Goal: Browse casually

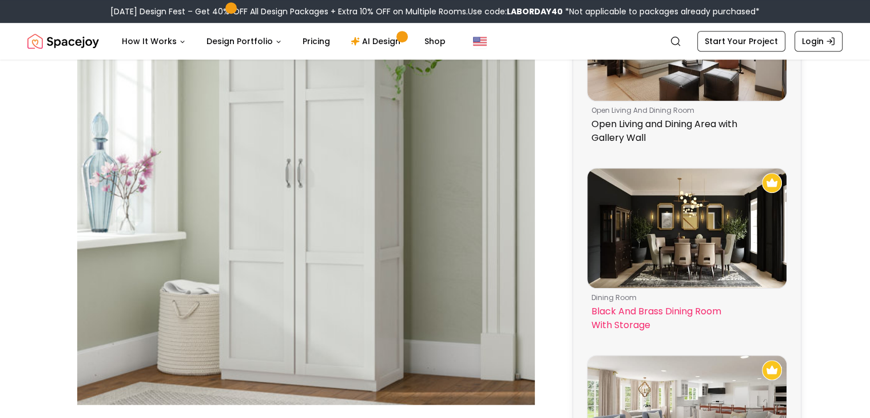
click at [696, 235] on img at bounding box center [687, 228] width 199 height 120
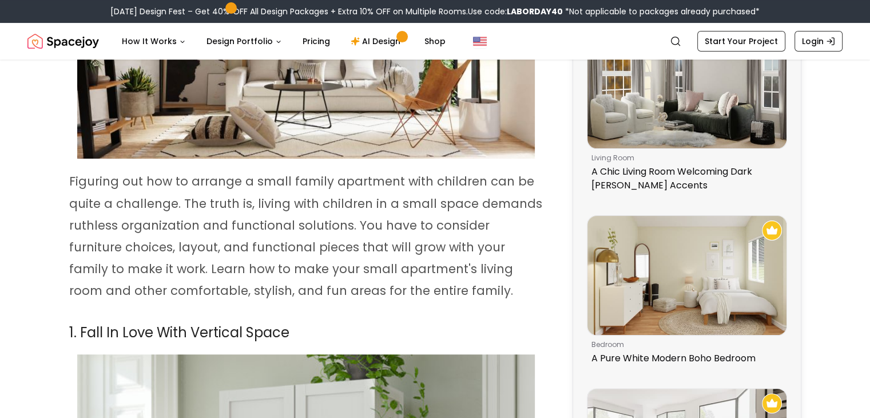
scroll to position [343, 0]
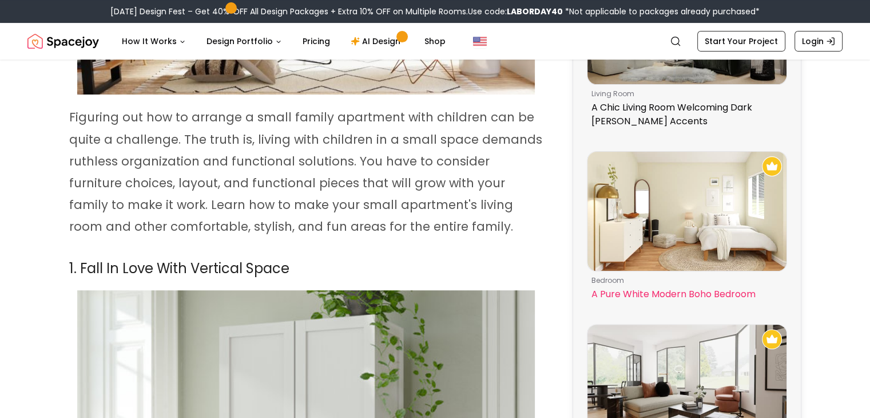
click at [672, 227] on img at bounding box center [687, 212] width 199 height 120
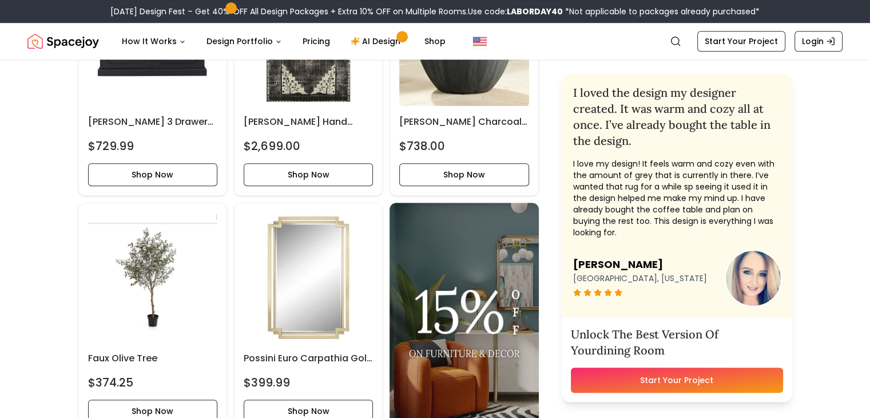
scroll to position [973, 0]
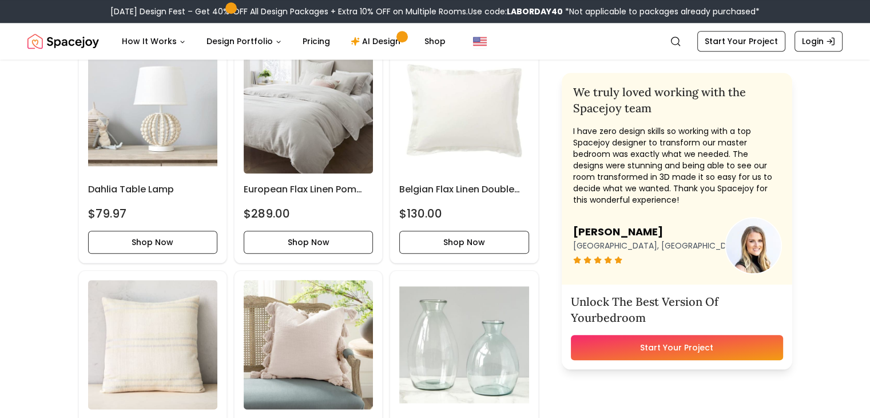
scroll to position [1259, 0]
